Goal: Information Seeking & Learning: Compare options

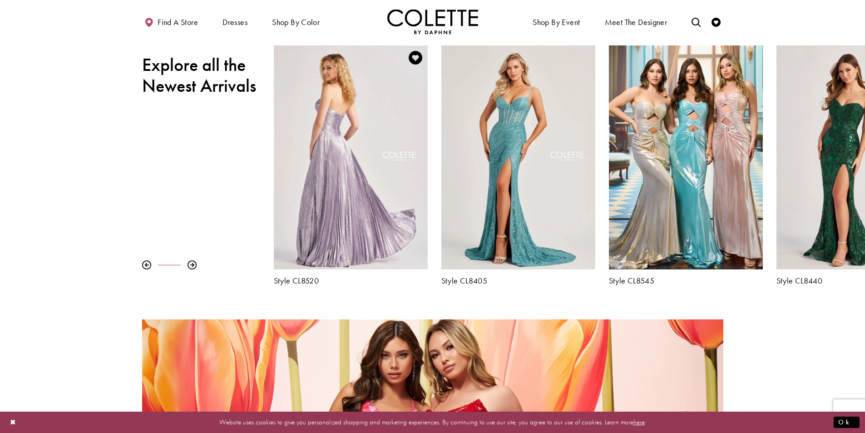
scroll to position [409, 0]
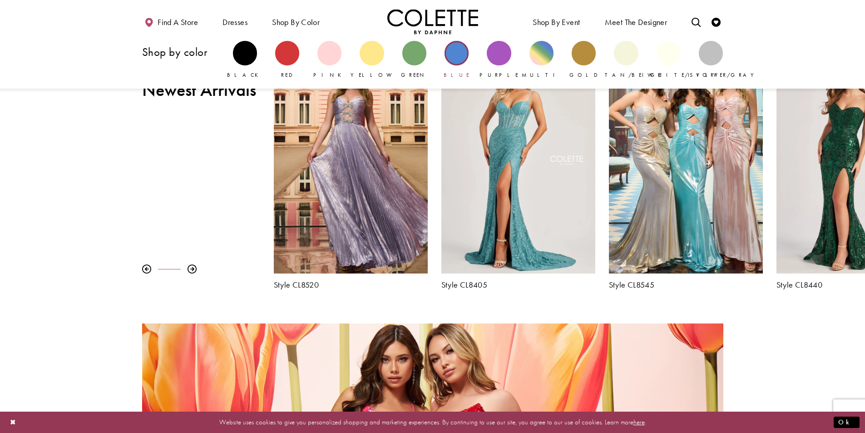
click at [451, 58] on div "Primary block" at bounding box center [457, 53] width 24 height 24
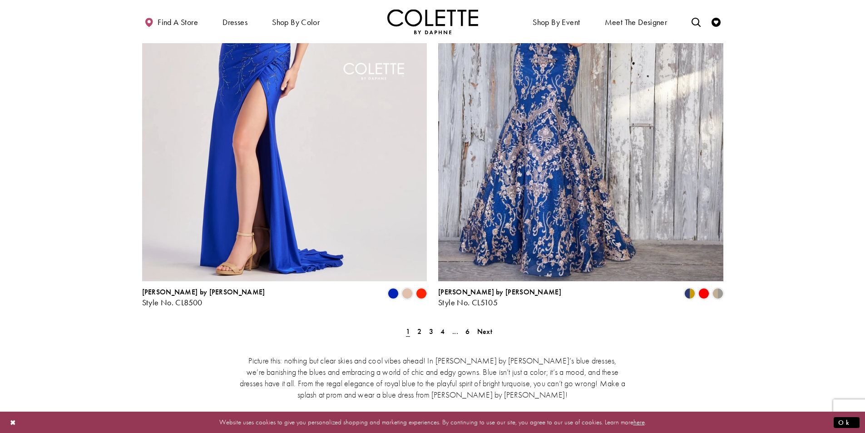
scroll to position [1635, 0]
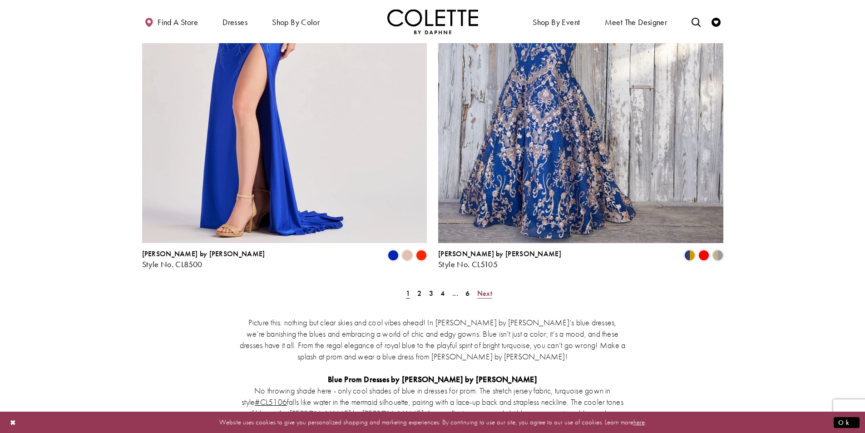
click at [484, 288] on span "Next" at bounding box center [484, 293] width 15 height 10
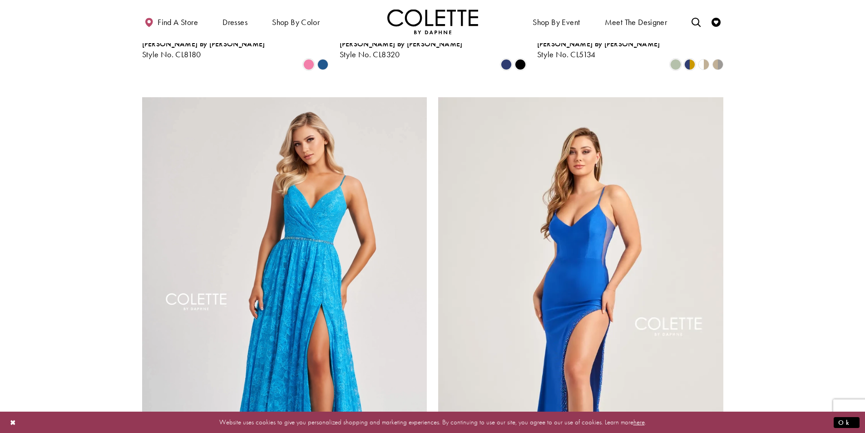
scroll to position [1638, 0]
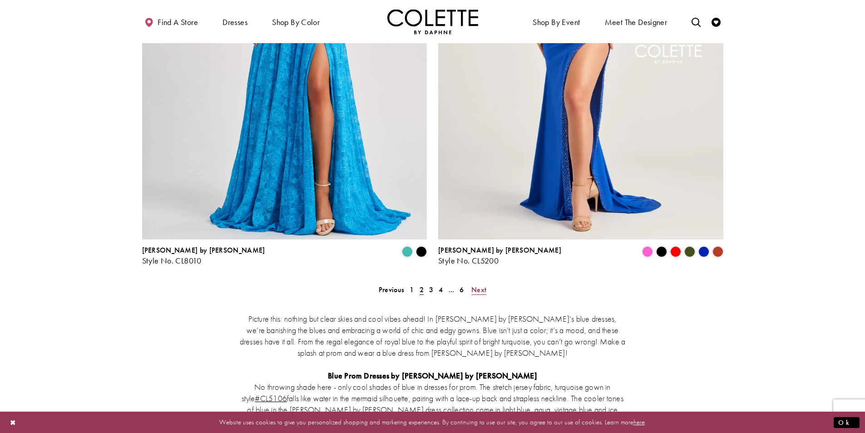
click at [484, 285] on span "Next" at bounding box center [478, 290] width 15 height 10
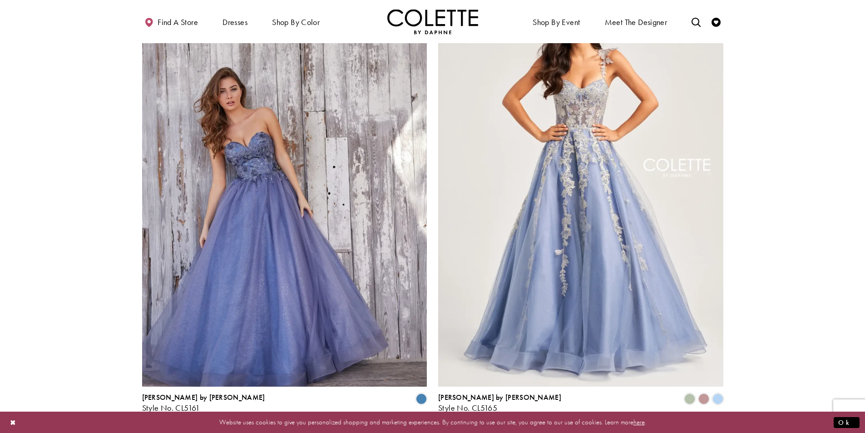
scroll to position [1502, 0]
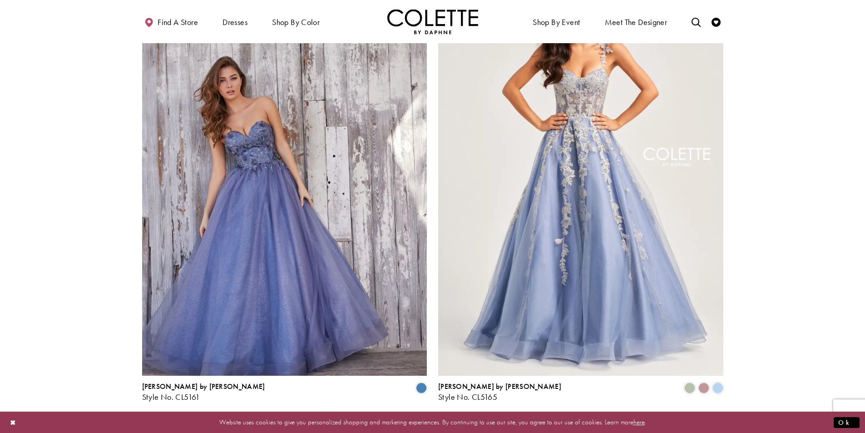
click at [546, 194] on img "Visit Colette by Daphne Style No. CL5165 Page" at bounding box center [580, 168] width 285 height 415
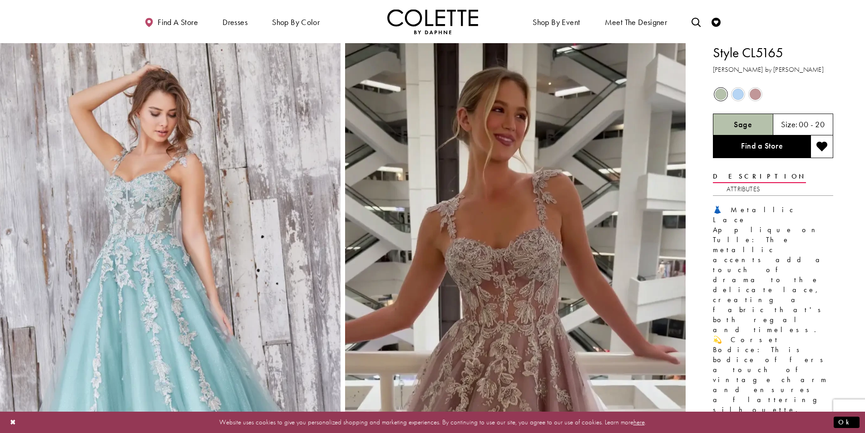
click at [741, 94] on span "Product color controls state depends on size chosen" at bounding box center [737, 94] width 11 height 11
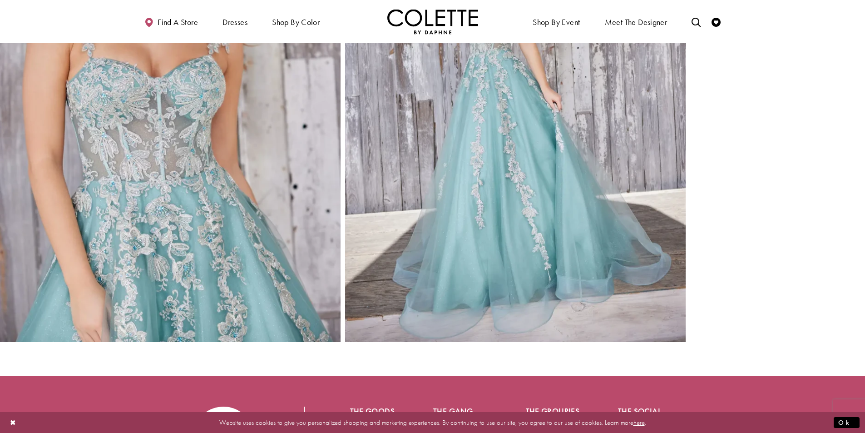
scroll to position [1757, 0]
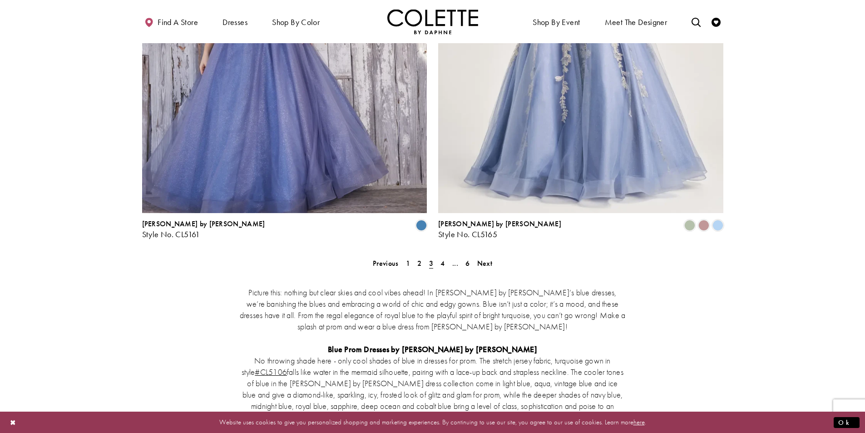
scroll to position [1548, 0]
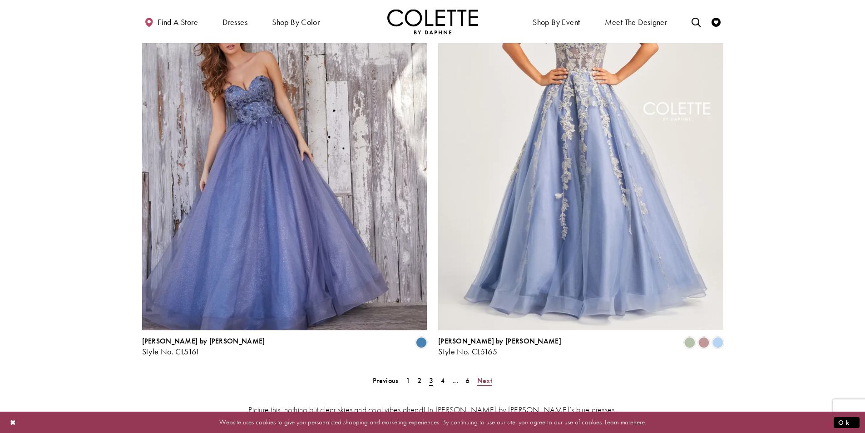
click at [485, 376] on span "Next" at bounding box center [484, 381] width 15 height 10
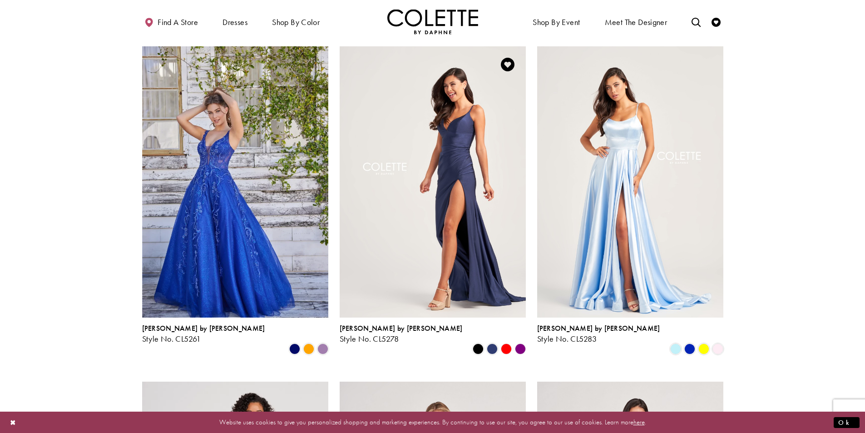
scroll to position [367, 0]
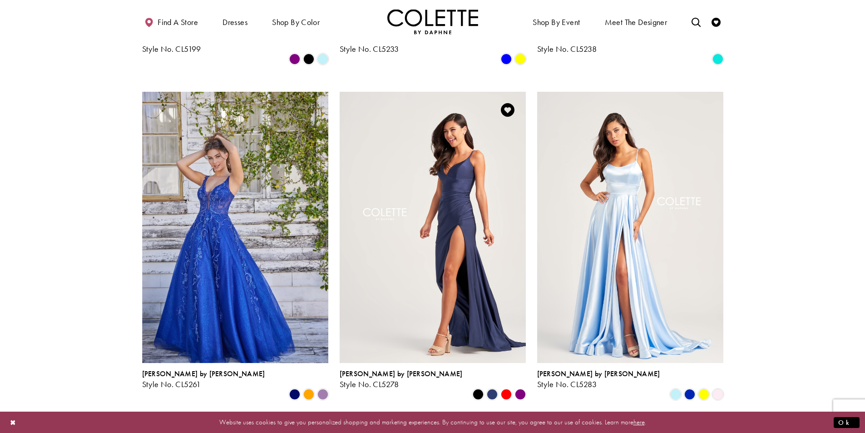
click at [463, 193] on img "Visit Colette by Daphne Style No. CL5278 Page" at bounding box center [433, 227] width 186 height 271
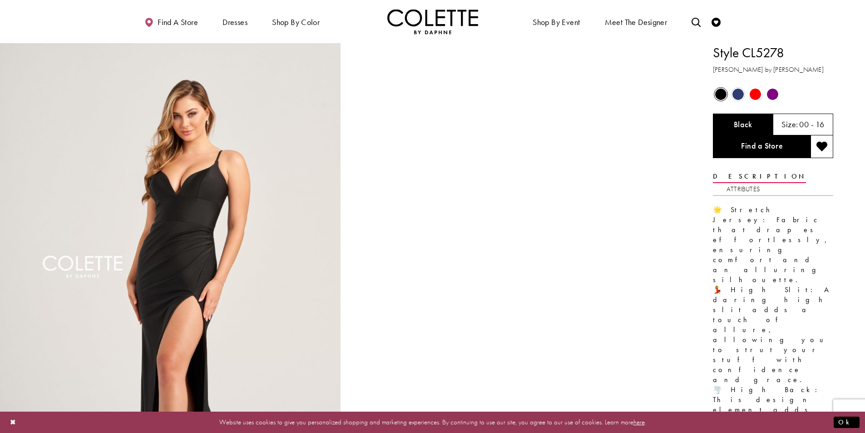
click at [738, 94] on span "Product color controls state depends on size chosen" at bounding box center [737, 94] width 11 height 11
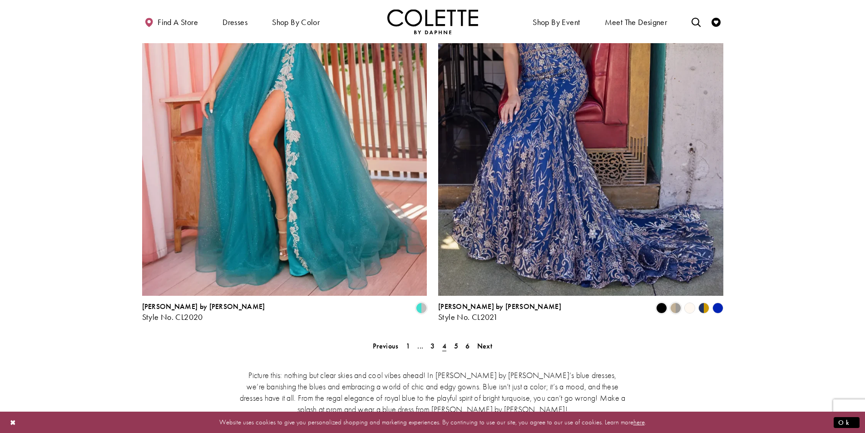
scroll to position [1593, 0]
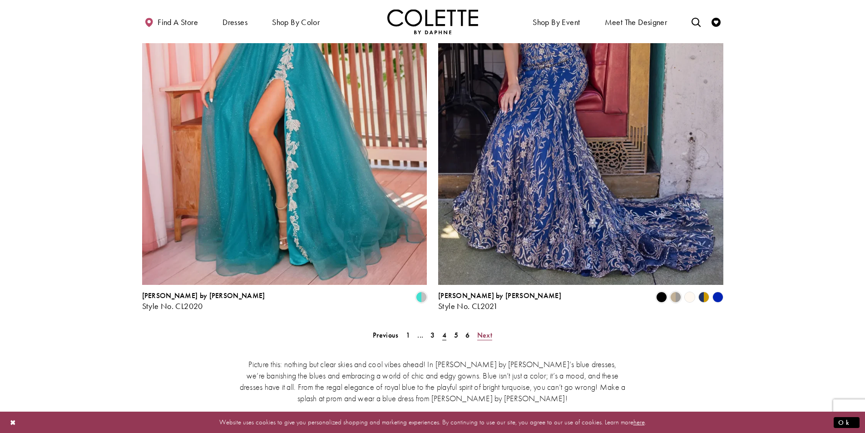
click at [483, 330] on span "Next" at bounding box center [484, 335] width 15 height 10
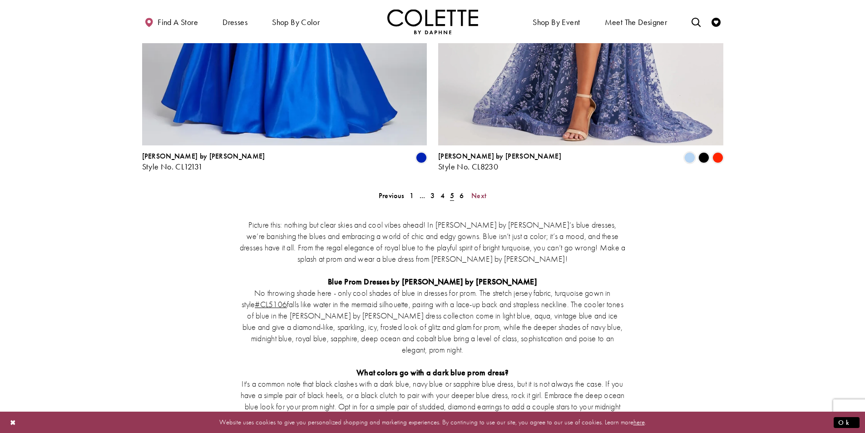
scroll to position [1684, 0]
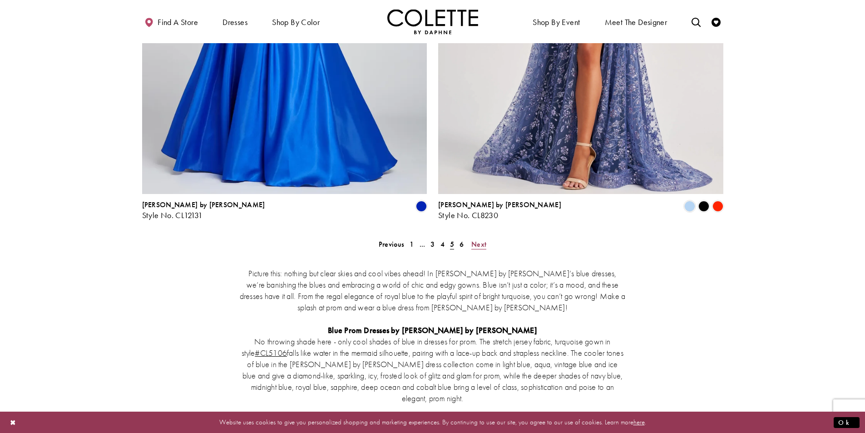
click at [477, 239] on span "Next" at bounding box center [478, 244] width 15 height 10
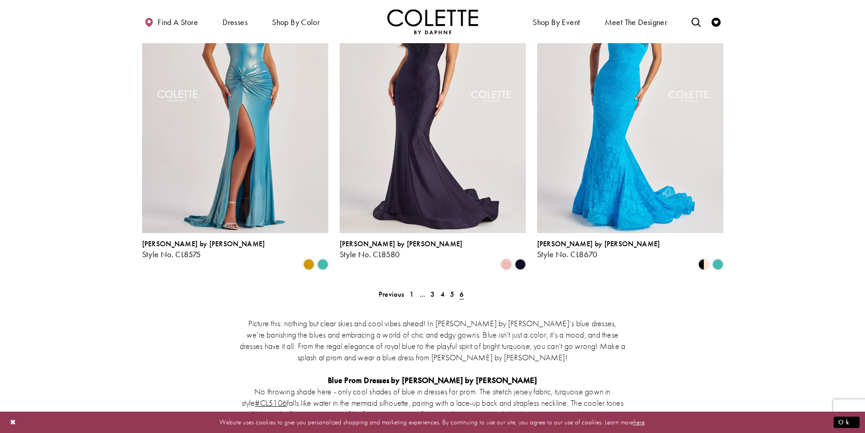
scroll to position [608, 0]
